Goal: Information Seeking & Learning: Understand process/instructions

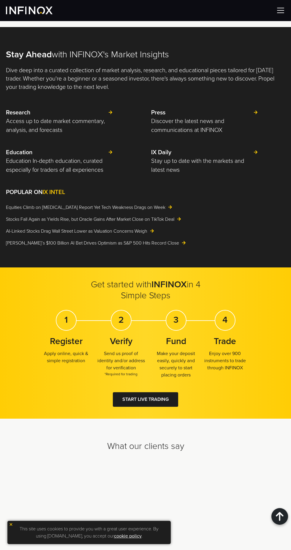
scroll to position [2517, 0]
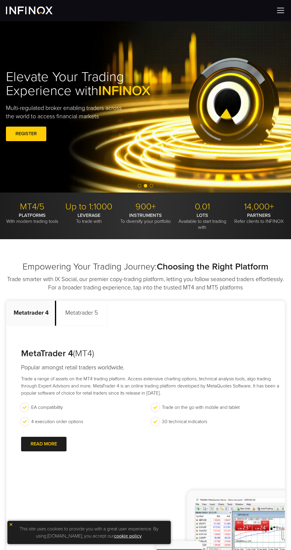
click at [24, 24] on div "Elevate Your Trading Experience with INFINOX Multi-regulated broker enabling tr…" at bounding box center [145, 107] width 291 height 172
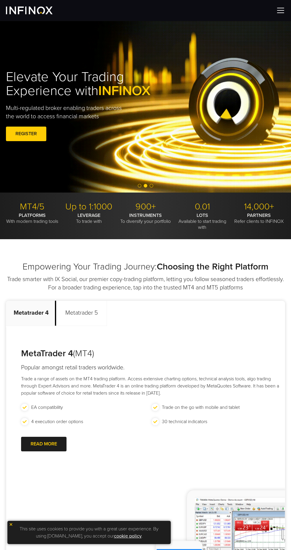
click at [25, 12] on img at bounding box center [29, 11] width 47 height 8
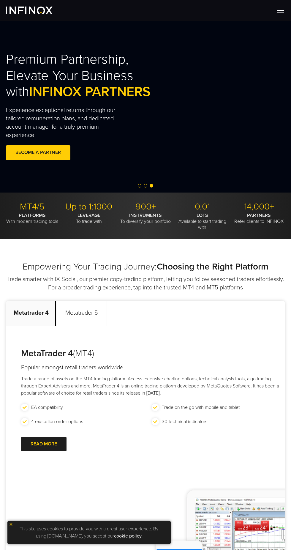
click at [274, 29] on div "Premium Partnership, Elevate Your Business with INFINOX PARTNERS Experience exc…" at bounding box center [145, 106] width 291 height 155
click at [275, 29] on div "Premium Partnership, Elevate Your Business with INFINOX PARTNERS Experience exc…" at bounding box center [145, 106] width 291 height 155
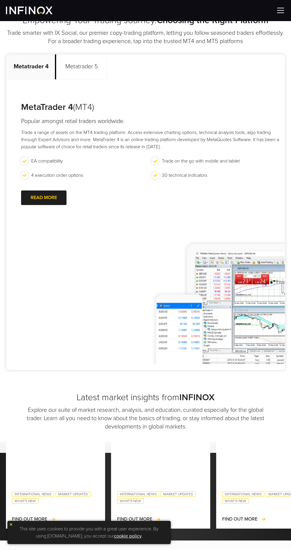
click at [20, 14] on img at bounding box center [29, 11] width 47 height 8
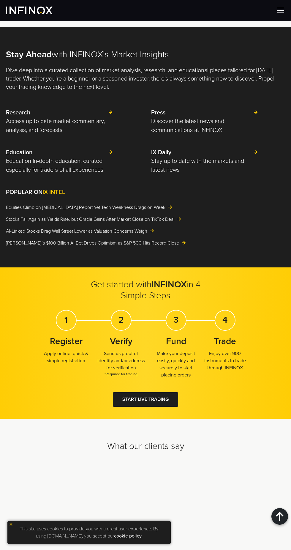
scroll to position [2612, 0]
click at [146, 399] on div at bounding box center [146, 399] width 0 height 0
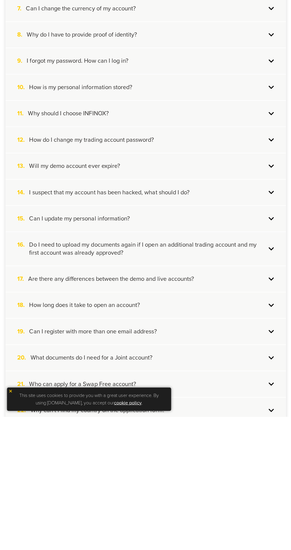
scroll to position [200, 0]
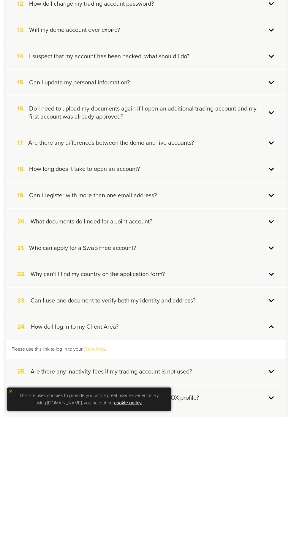
scroll to position [336, 0]
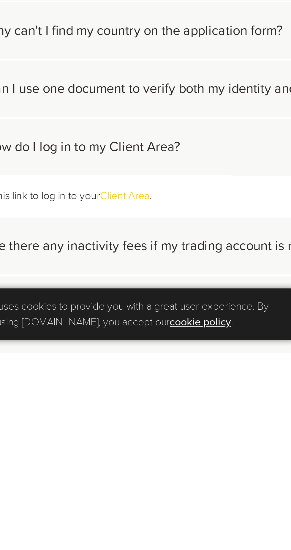
click at [97, 482] on link "Client Area" at bounding box center [94, 479] width 22 height 6
